Goal: Obtain resource: Download file/media

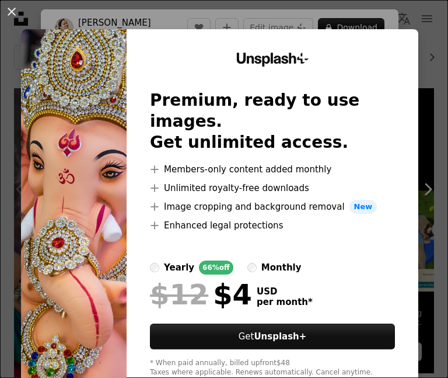
scroll to position [13, 0]
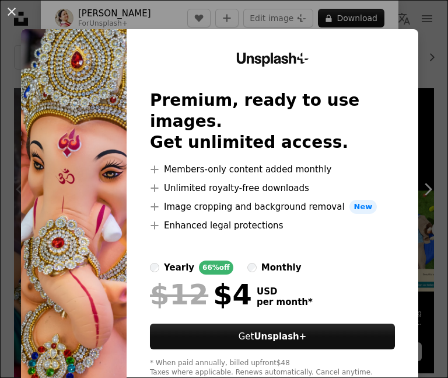
click at [77, 119] on img at bounding box center [74, 214] width 106 height 371
click at [423, 71] on div "An X shape Unsplash+ Premium, ready to use images. Get unlimited access. A plus…" at bounding box center [224, 189] width 448 height 378
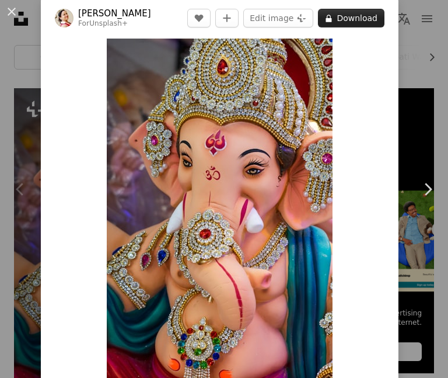
click at [342, 18] on button "A lock Download" at bounding box center [351, 18] width 67 height 19
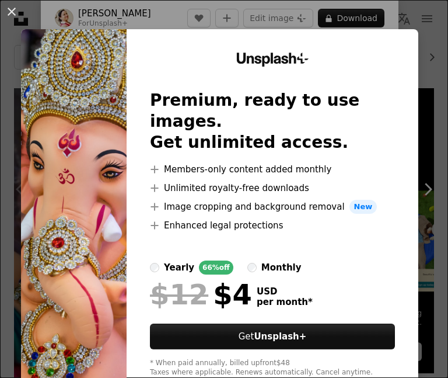
click at [422, 106] on div "An X shape Unsplash+ Premium, ready to use images. Get unlimited access. A plus…" at bounding box center [224, 189] width 448 height 378
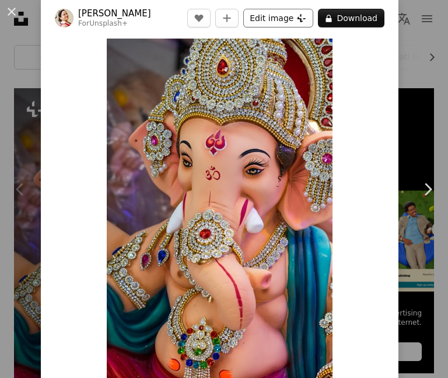
click at [253, 18] on button "Edit image Plus sign for Unsplash+" at bounding box center [279, 18] width 70 height 19
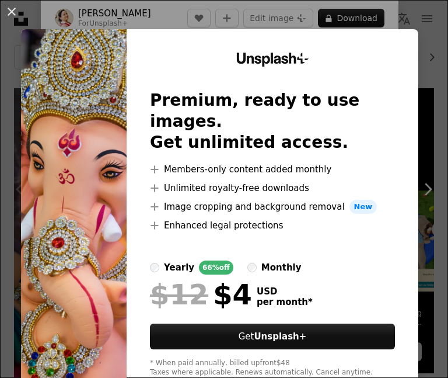
click at [424, 96] on div "An X shape Unsplash+ Premium, ready to use images. Get unlimited access. A plus…" at bounding box center [224, 189] width 448 height 378
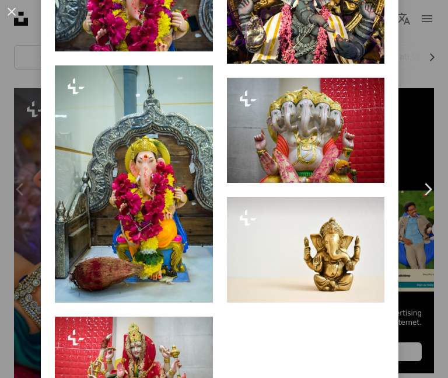
scroll to position [3499, 0]
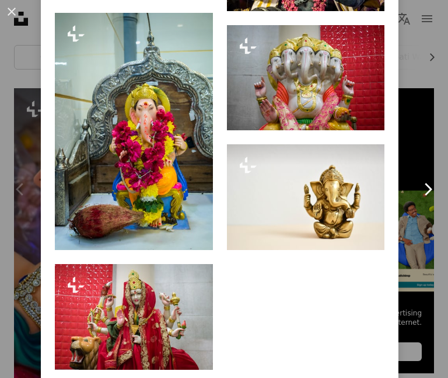
click at [420, 170] on link "Chevron right" at bounding box center [428, 189] width 41 height 112
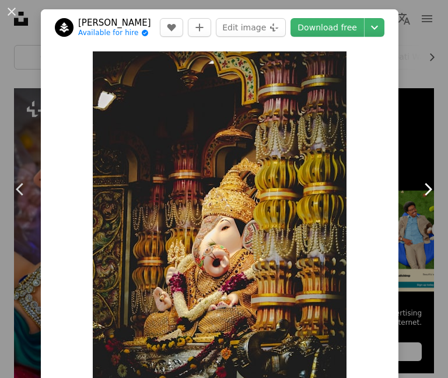
click at [420, 185] on icon "Chevron right" at bounding box center [428, 189] width 19 height 19
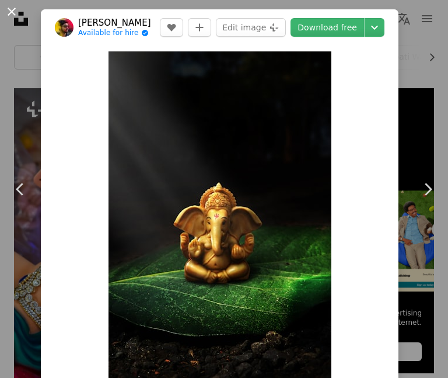
click at [13, 13] on button "An X shape" at bounding box center [12, 12] width 14 height 14
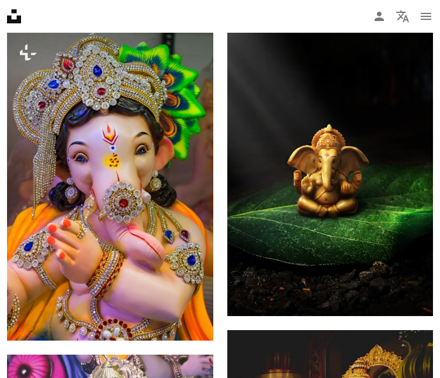
scroll to position [759, 0]
